Goal: Task Accomplishment & Management: Manage account settings

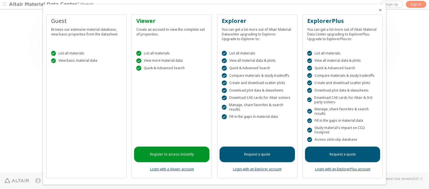
click at [378, 10] on icon "Close" at bounding box center [380, 10] width 4 height 4
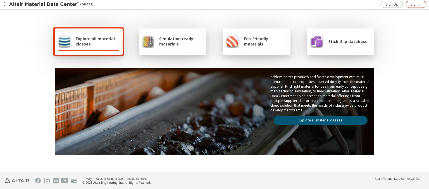
click at [416, 4] on span "Sign In" at bounding box center [415, 4] width 11 height 4
click at [44, 4] on img at bounding box center [44, 5] width 71 height 6
click at [95, 41] on span "Explore all material classes" at bounding box center [98, 41] width 44 height 11
click at [318, 119] on link "Explore all material classes" at bounding box center [320, 120] width 94 height 9
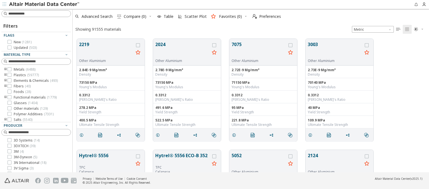
scroll to position [133, 352]
click at [265, 16] on span "Preferences" at bounding box center [270, 17] width 22 height 4
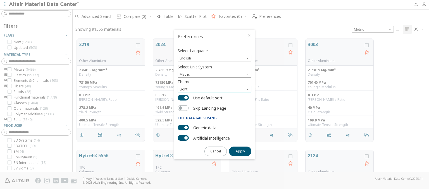
click at [214, 89] on span "Light" at bounding box center [214, 89] width 74 height 7
click at [188, 103] on span "Light Blue" at bounding box center [188, 102] width 16 height 4
click at [240, 151] on span "Apply" at bounding box center [240, 151] width 9 height 4
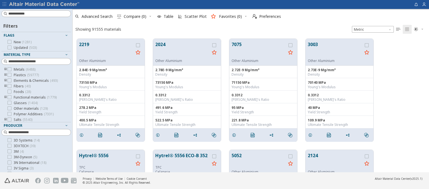
click at [44, 4] on img at bounding box center [44, 5] width 71 height 6
